Goal: Book appointment/travel/reservation

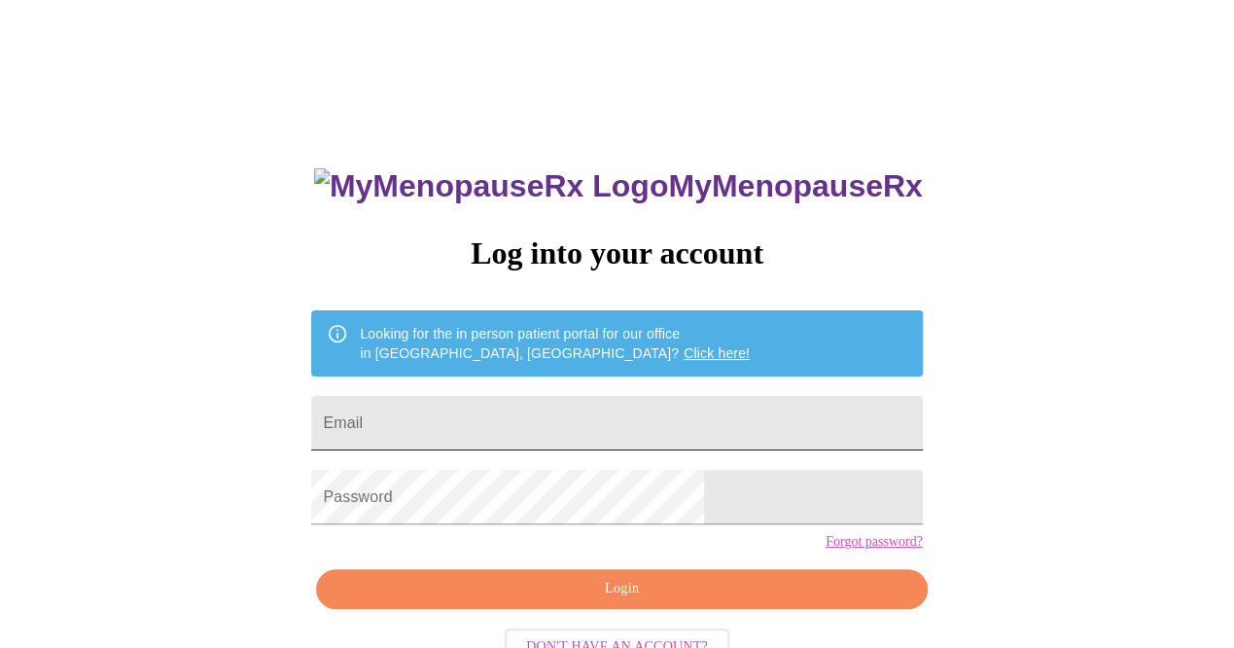
click at [522, 402] on input "Email" at bounding box center [616, 423] width 611 height 54
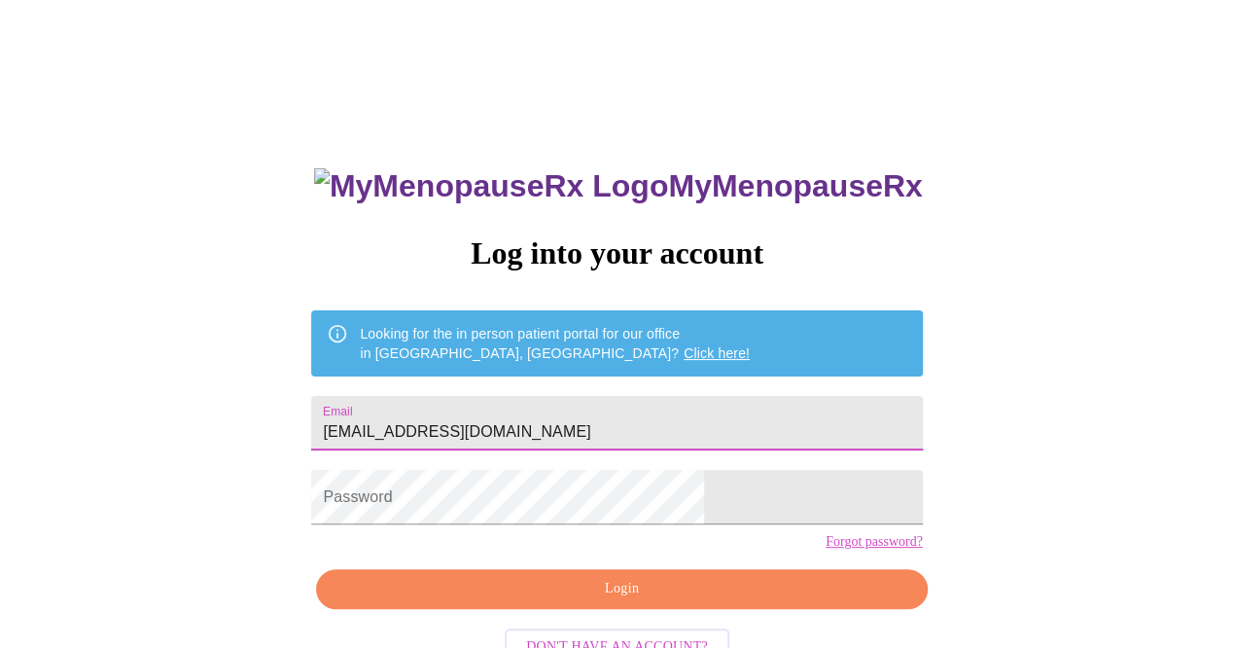
type input "[EMAIL_ADDRESS][DOMAIN_NAME]"
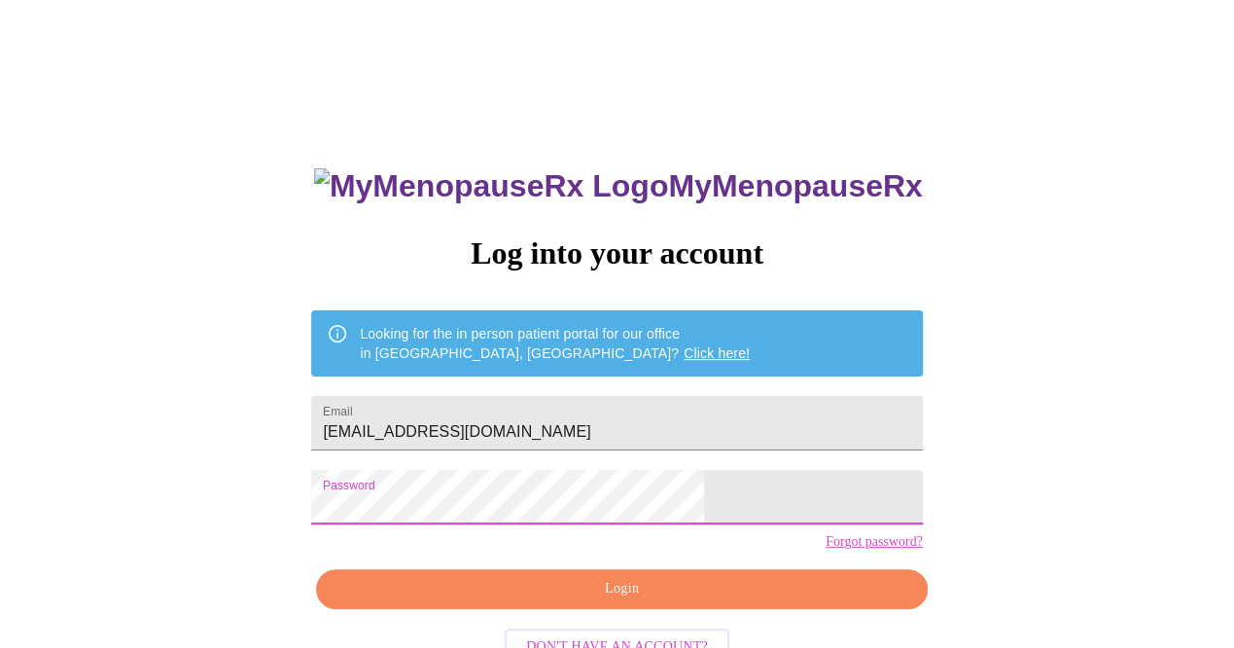
click at [588, 601] on span "Login" at bounding box center [621, 589] width 566 height 24
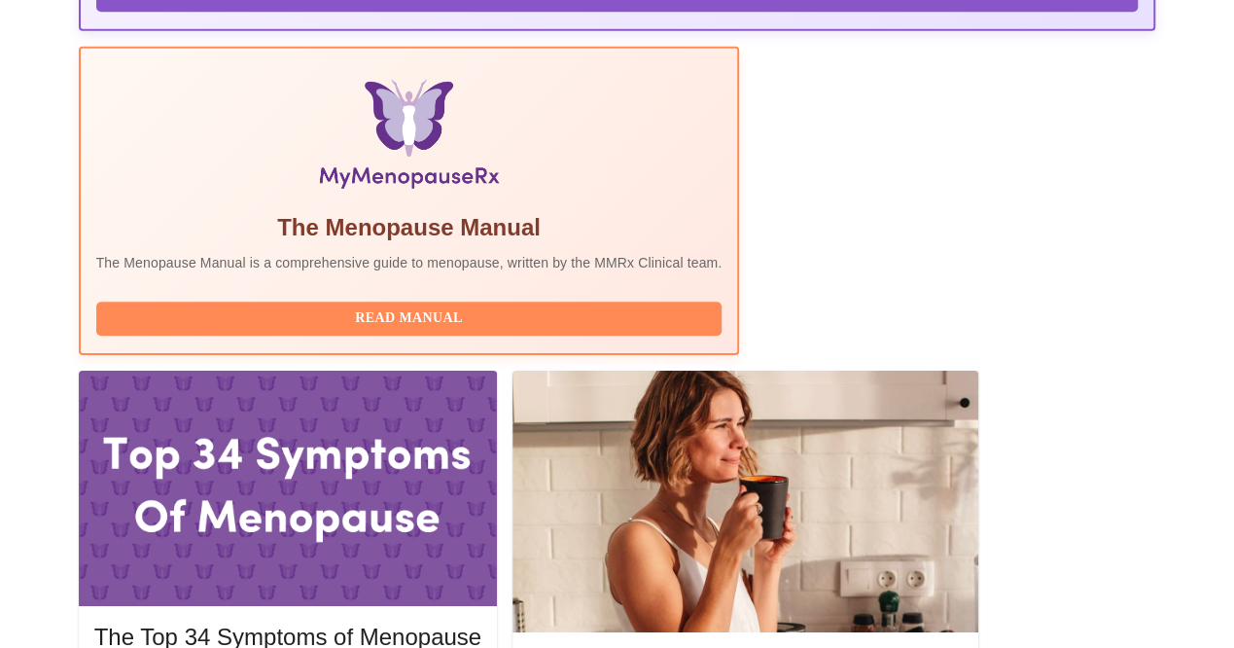
scroll to position [617, 0]
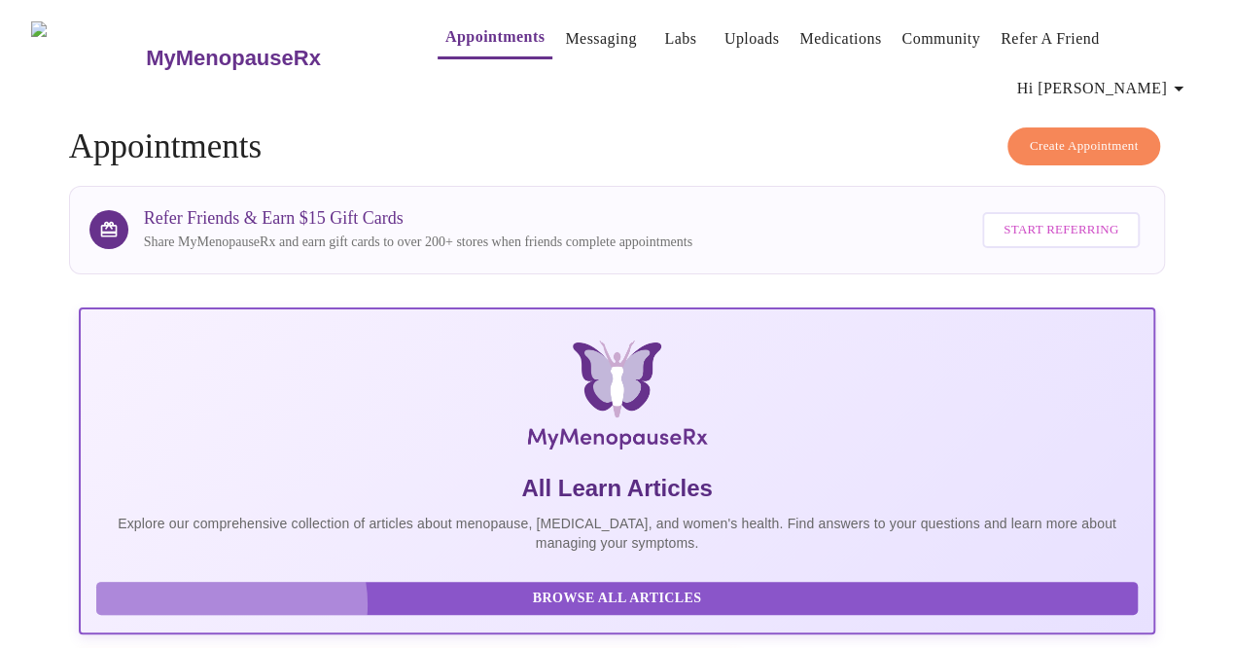
click at [223, 590] on span "Browse All Articles" at bounding box center [618, 598] width 1004 height 24
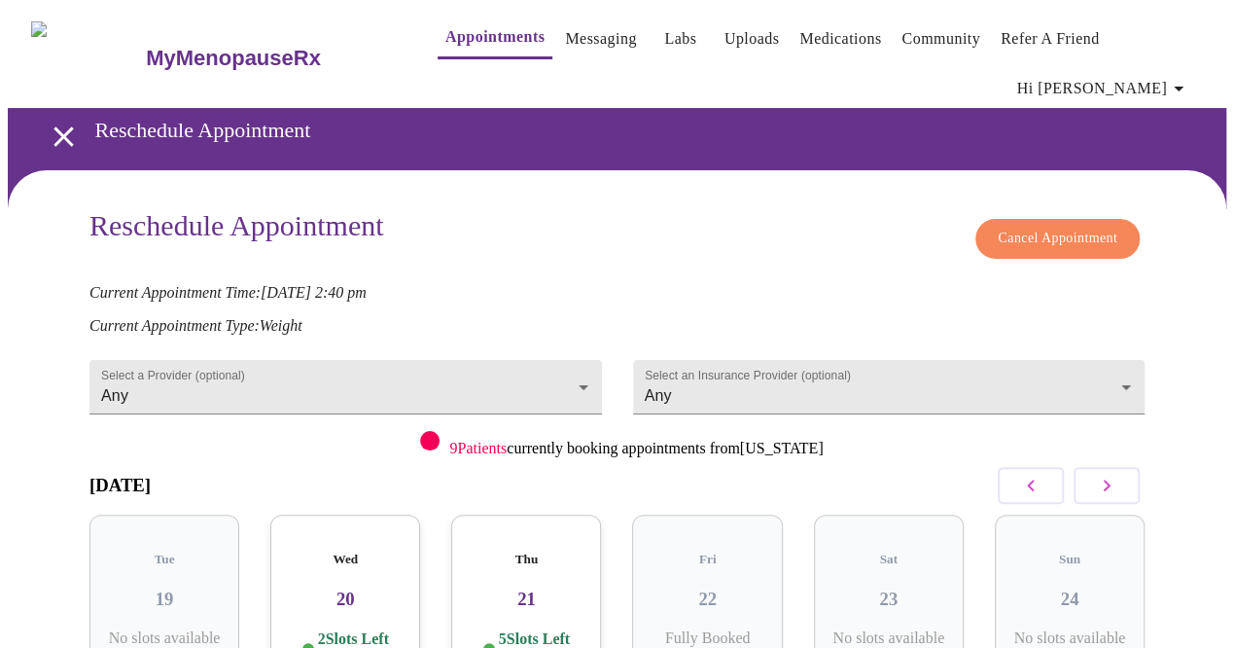
scroll to position [171, 0]
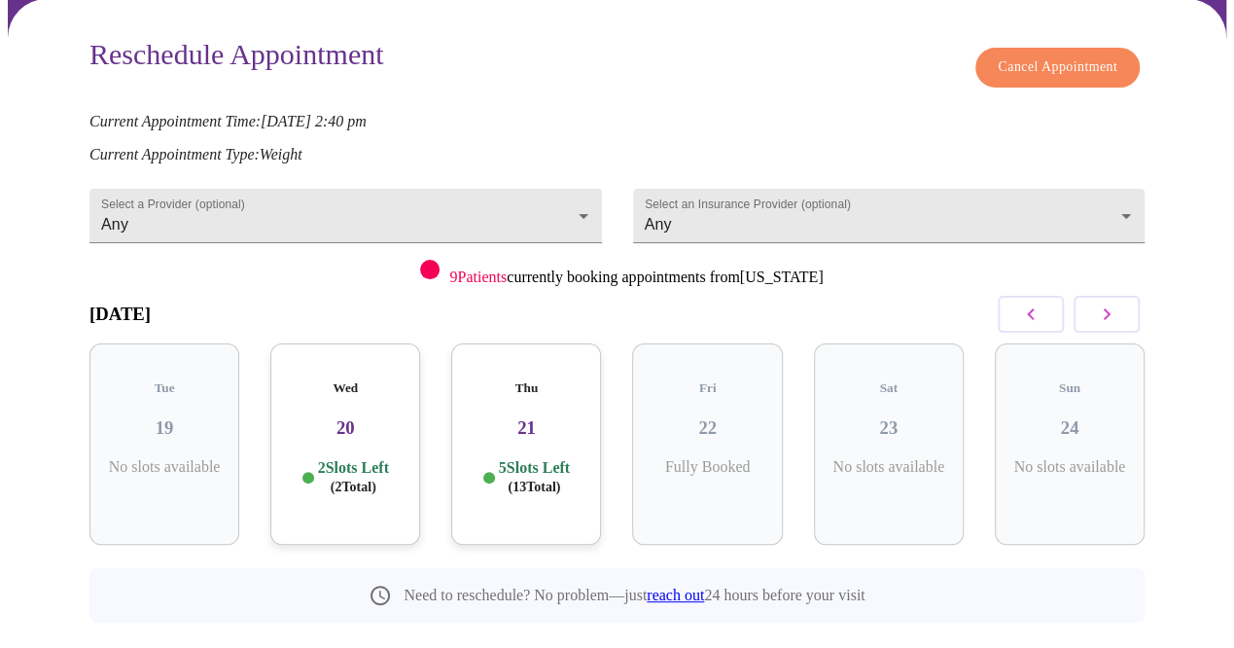
click at [343, 458] on p "2 Slots Left ( 2 Total)" at bounding box center [353, 477] width 71 height 38
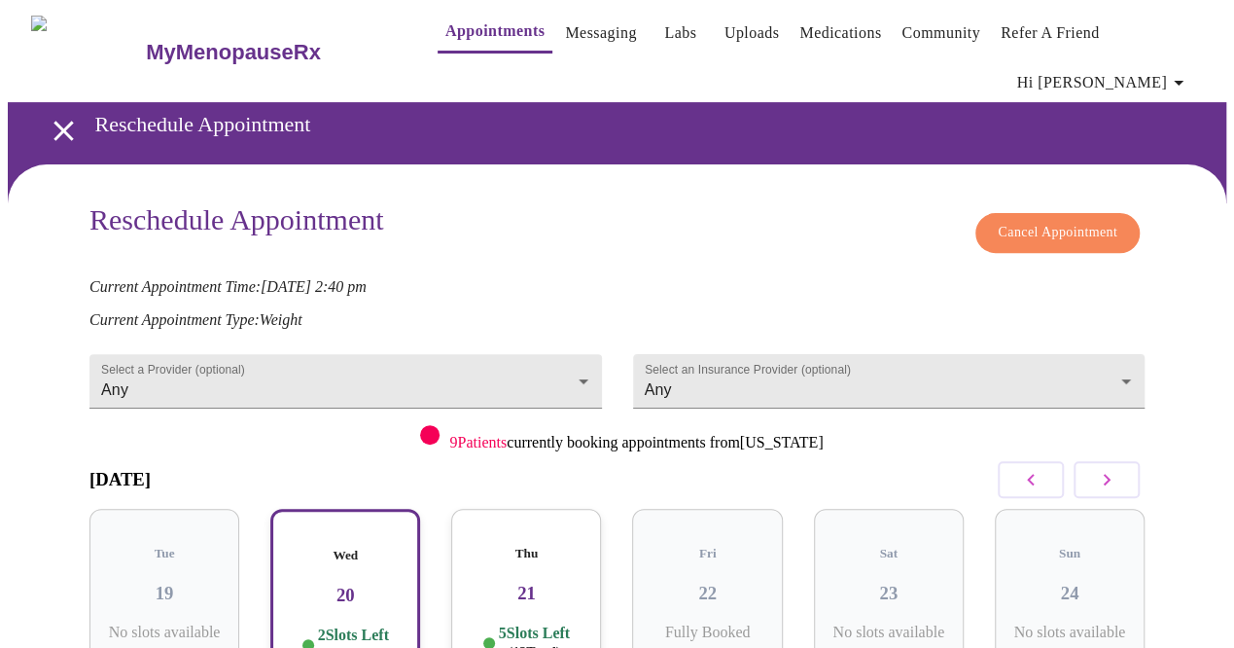
scroll to position [0, 0]
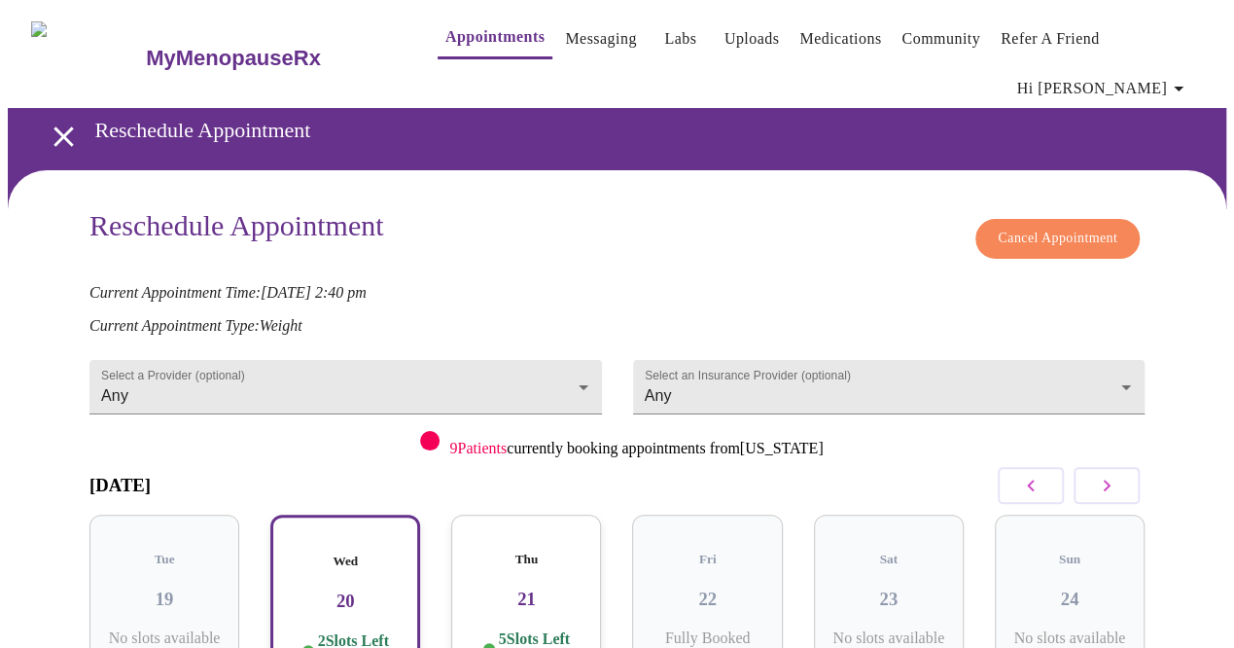
click at [513, 588] on h3 "21" at bounding box center [526, 598] width 119 height 21
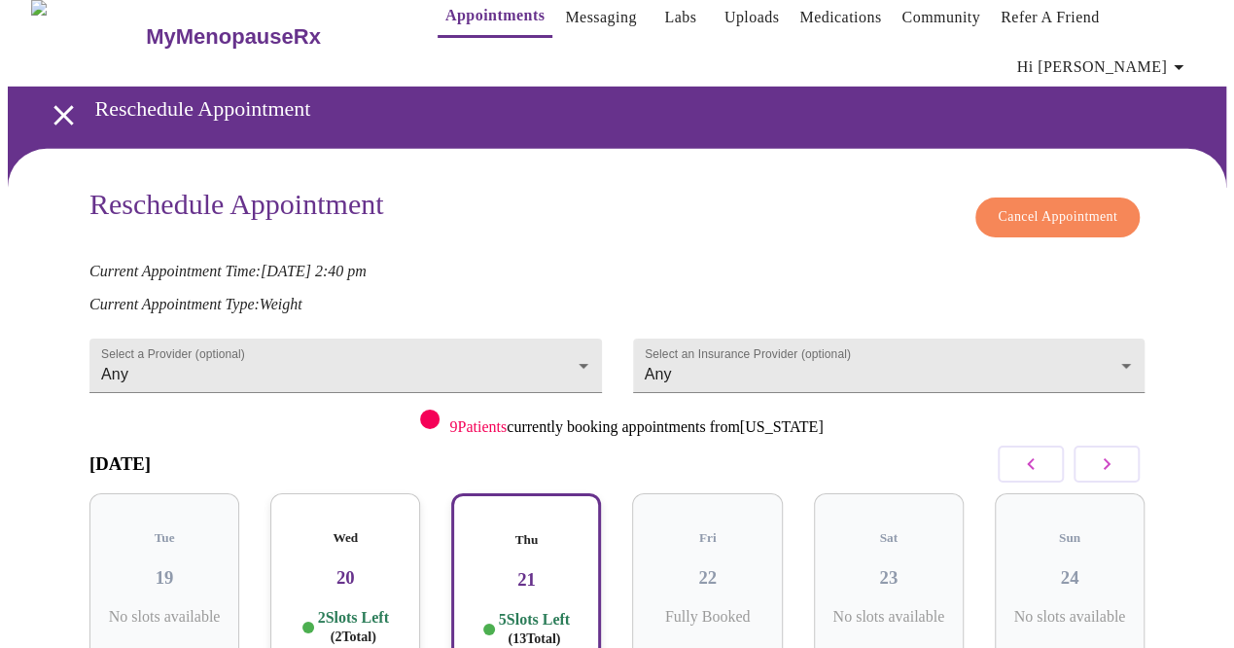
scroll to position [336, 0]
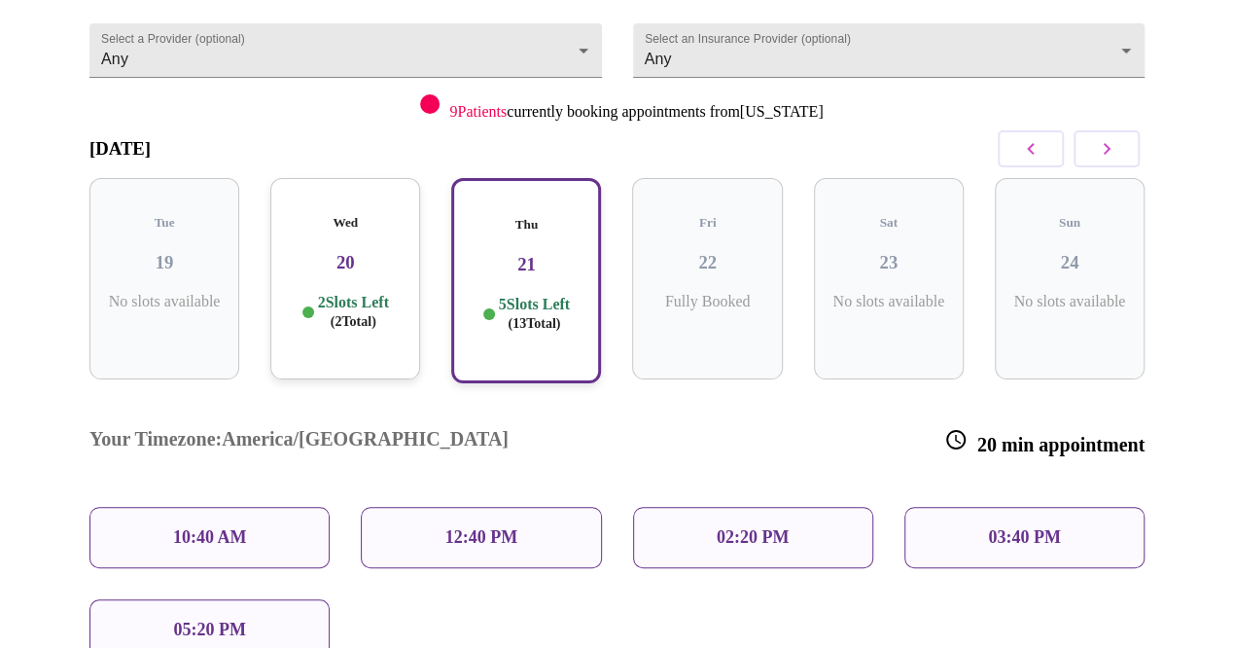
click at [730, 293] on div "Fri 22 Fully Booked" at bounding box center [707, 278] width 150 height 201
